Goal: Task Accomplishment & Management: Use online tool/utility

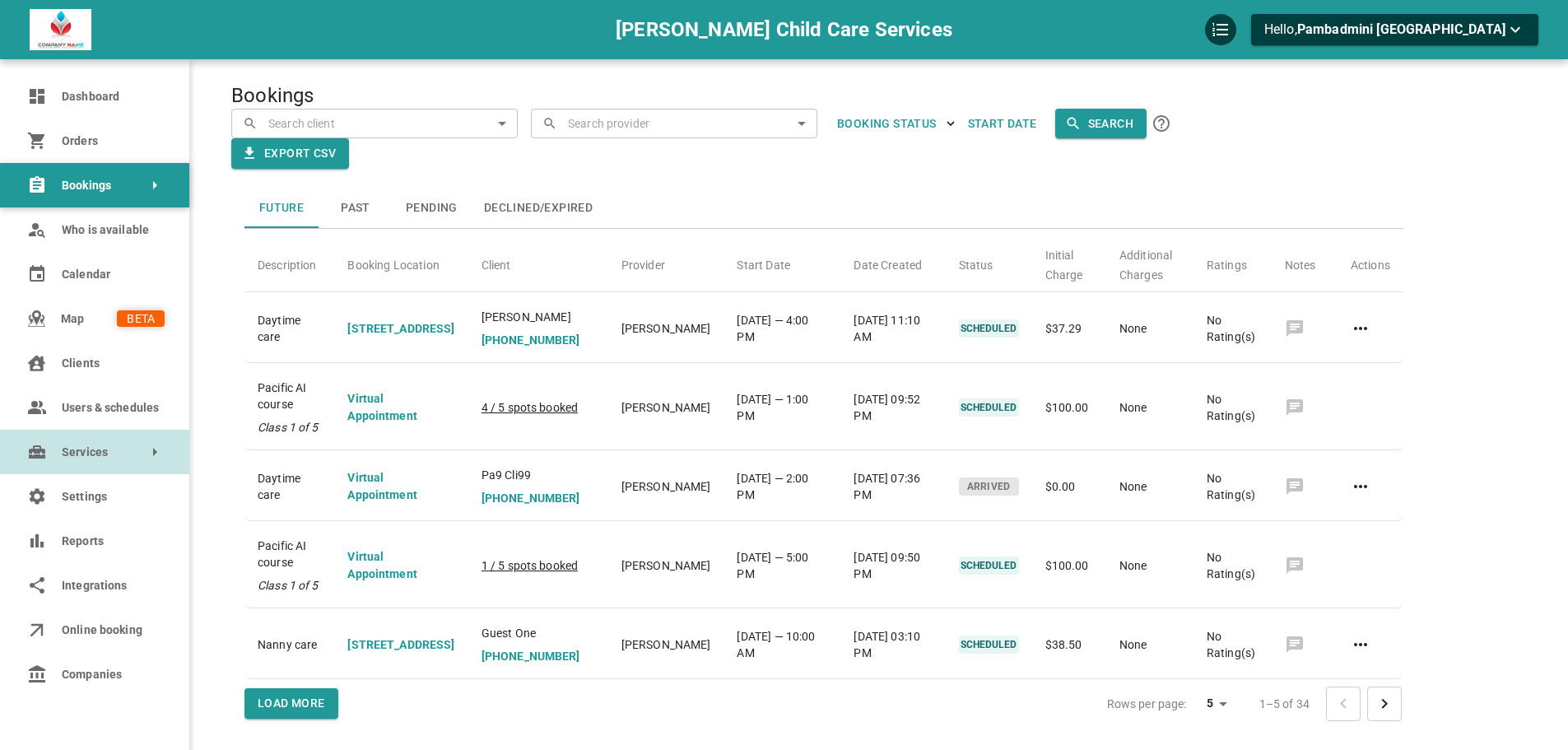
click at [65, 448] on span "Services" at bounding box center [69, 452] width 15 height 17
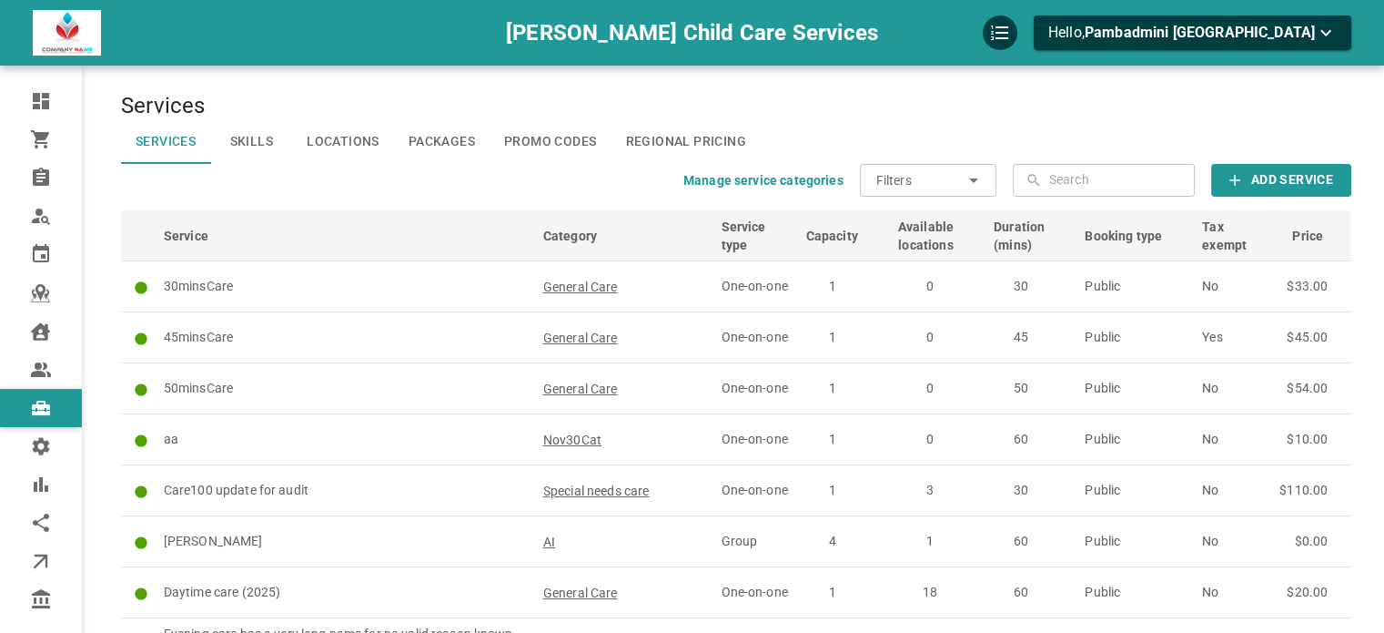
click at [717, 140] on link "Regional Pricing" at bounding box center [685, 142] width 149 height 44
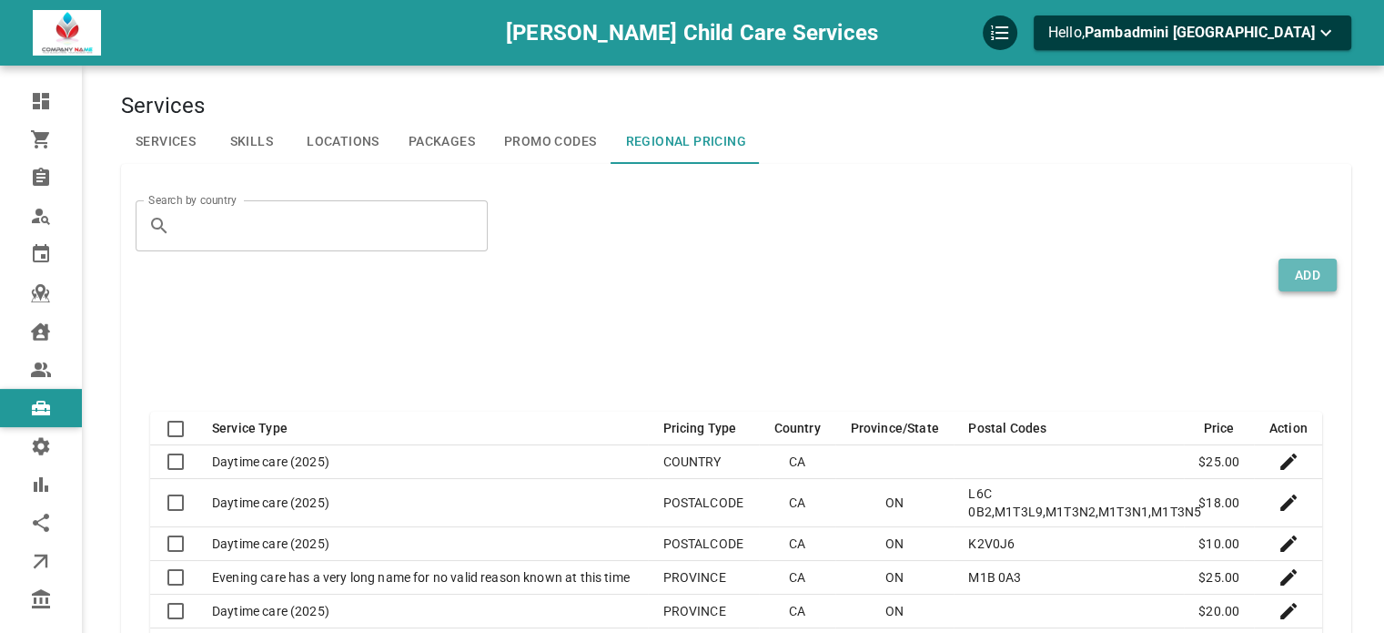
click at [1320, 280] on button "Add" at bounding box center [1308, 275] width 58 height 34
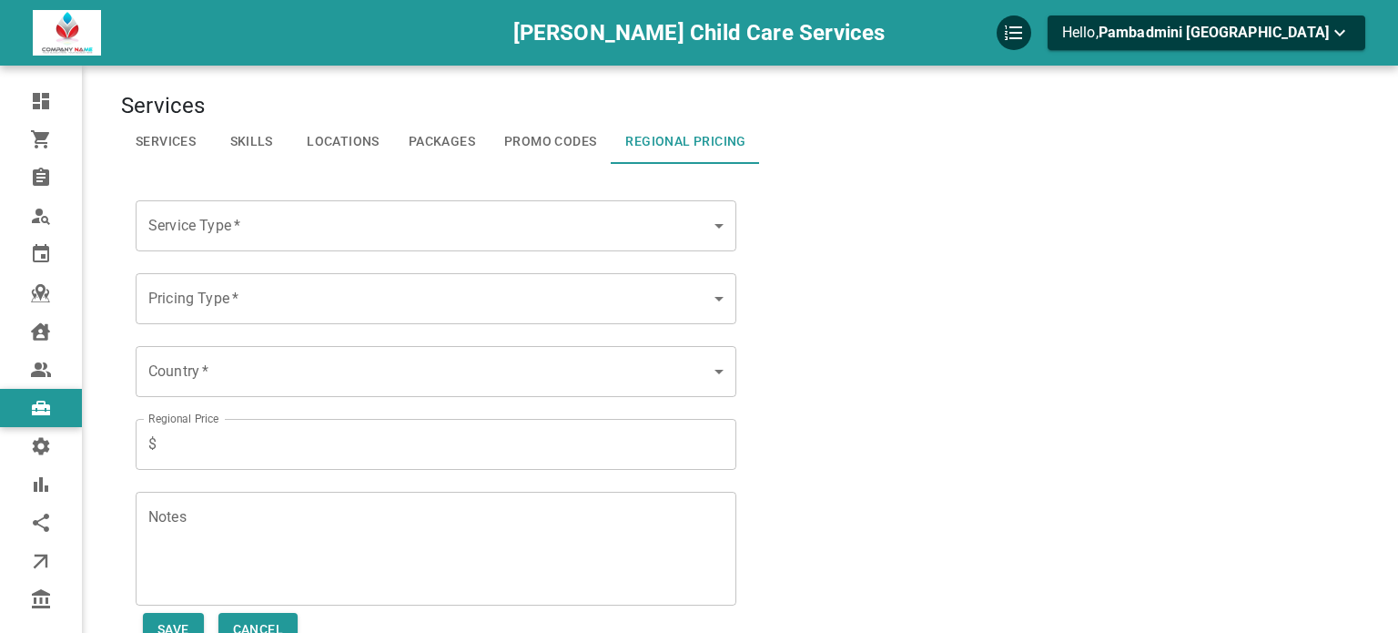
click at [561, 229] on body "[PERSON_NAME] Child Care Services Hello, Pambadmini [PERSON_NAME] Dashboard Ord…" at bounding box center [699, 390] width 1398 height 781
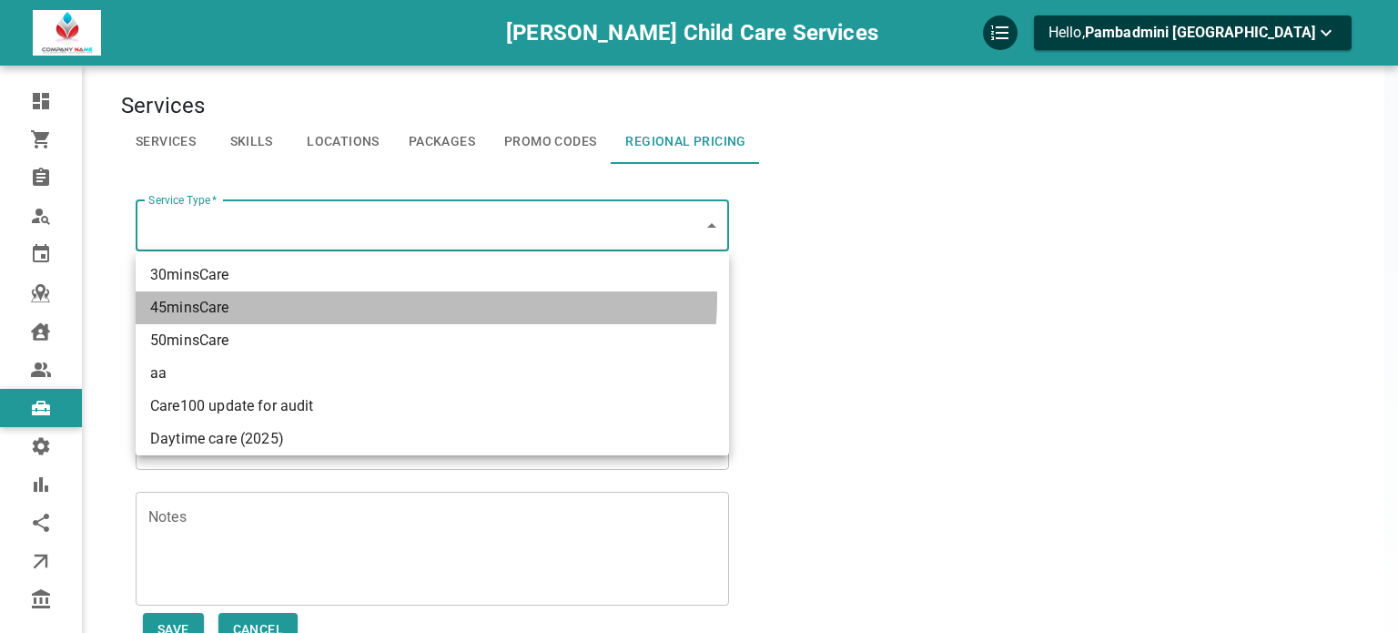
click at [417, 298] on li "45minsCare" at bounding box center [432, 307] width 593 height 33
type input "45minsCare"
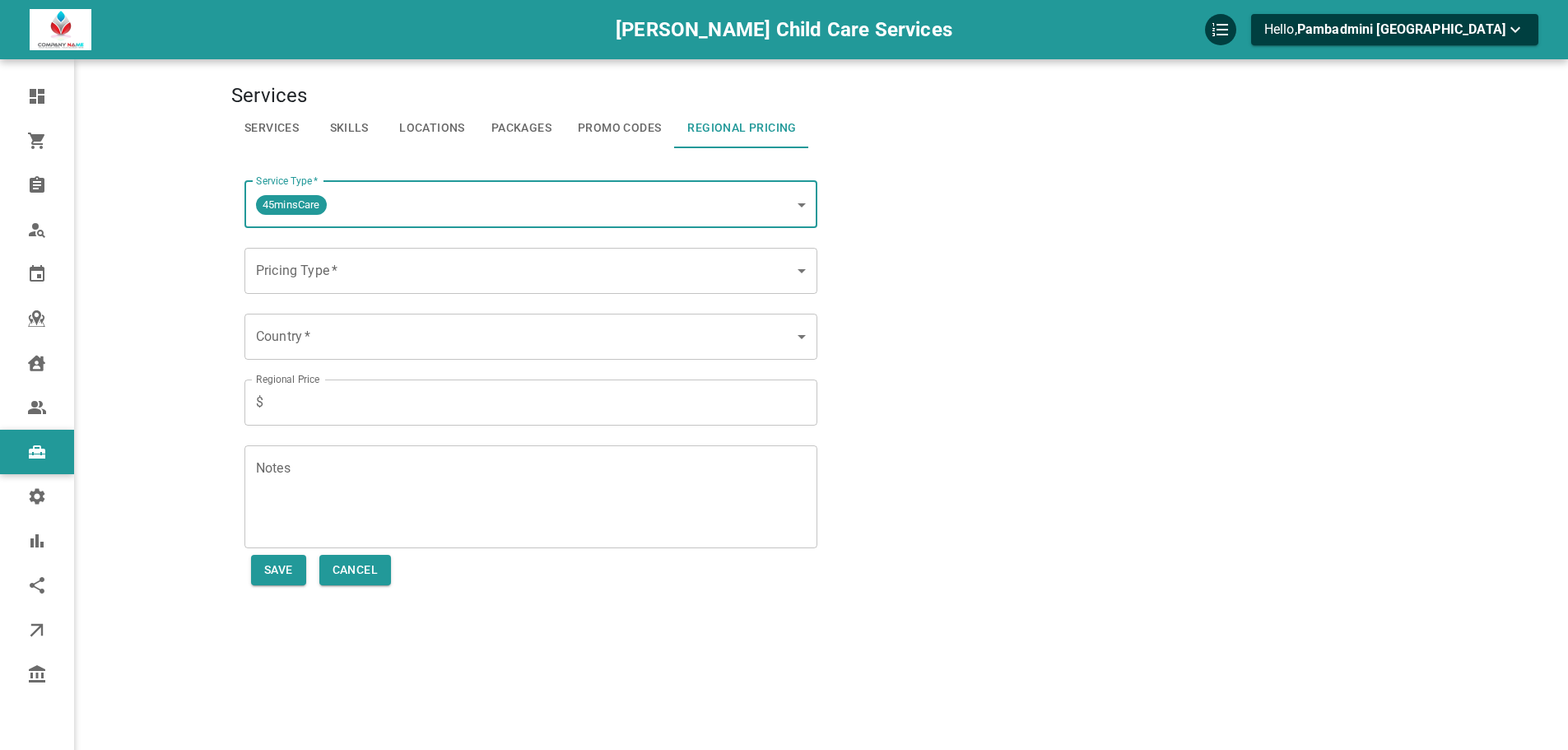
click at [600, 122] on link "Promo Codes" at bounding box center [619, 128] width 109 height 40
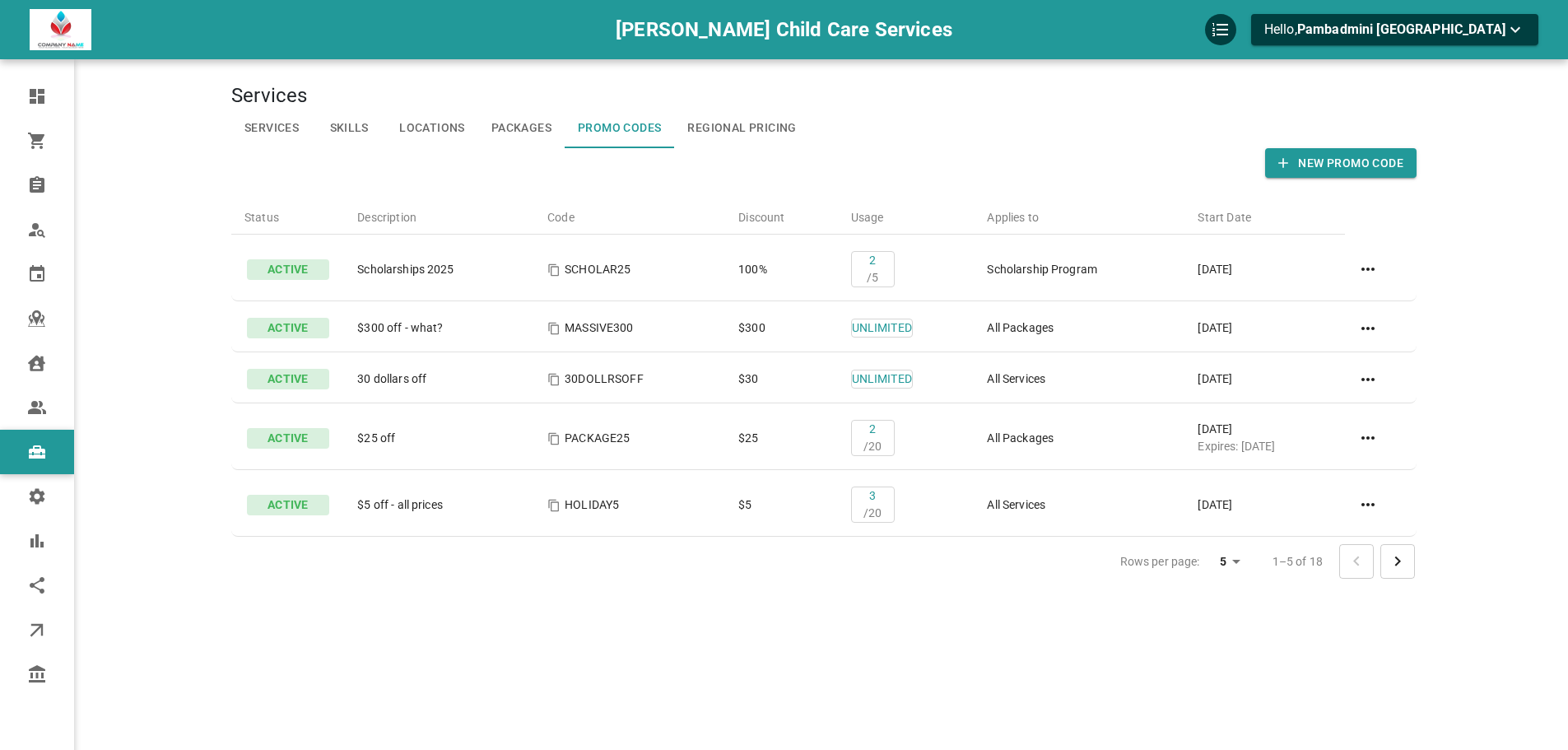
click at [701, 123] on link "Regional Pricing" at bounding box center [741, 128] width 135 height 40
